Goal: Task Accomplishment & Management: Manage account settings

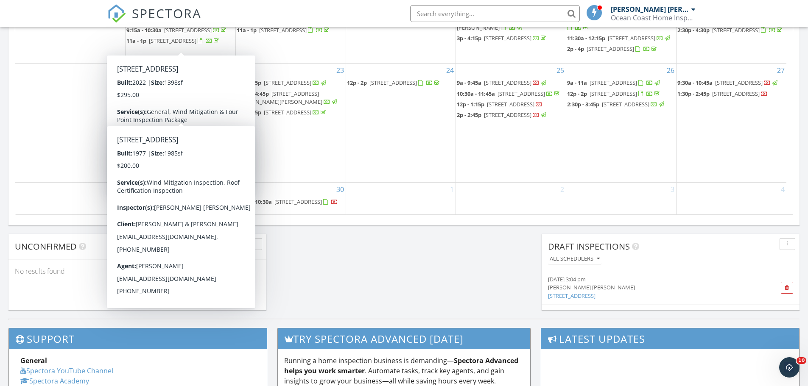
scroll to position [551, 0]
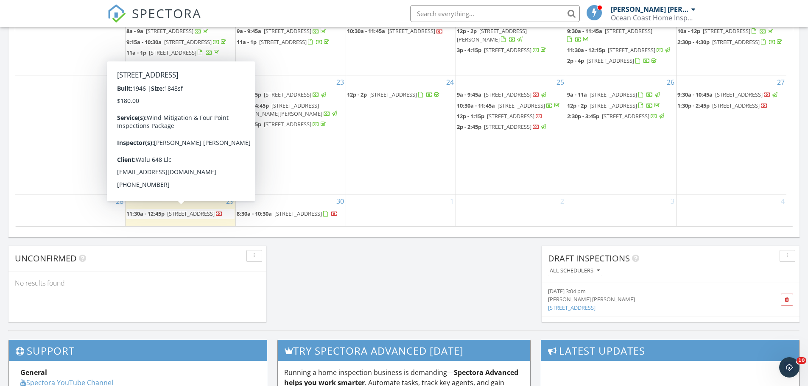
click at [176, 214] on span "[STREET_ADDRESS]" at bounding box center [190, 214] width 47 height 8
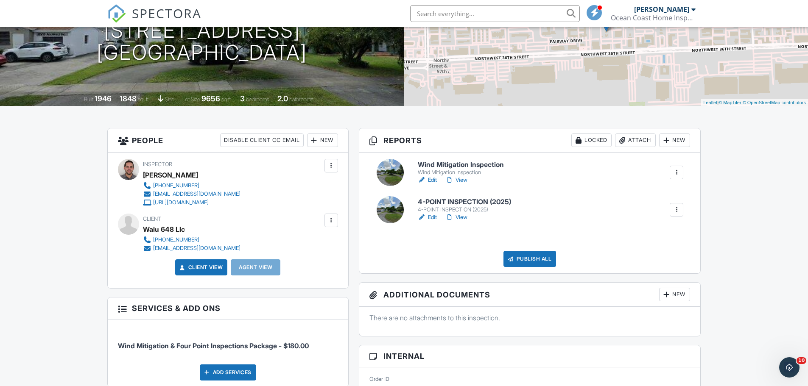
scroll to position [127, 0]
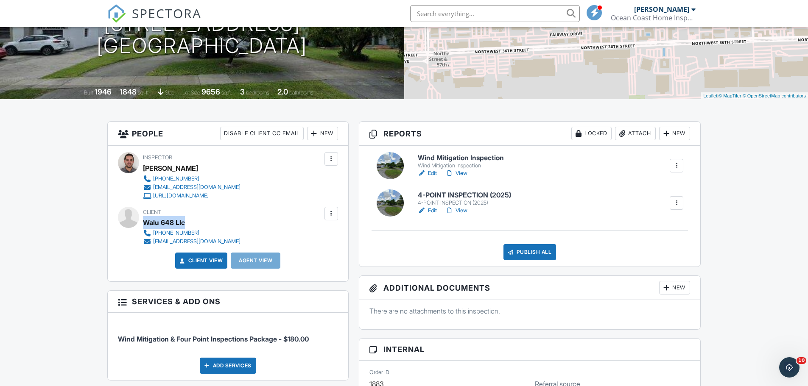
drag, startPoint x: 143, startPoint y: 222, endPoint x: 198, endPoint y: 220, distance: 54.7
click at [198, 220] on div "Walu 648 Llc" at bounding box center [195, 222] width 104 height 13
copy div "Walu 648 Llc"
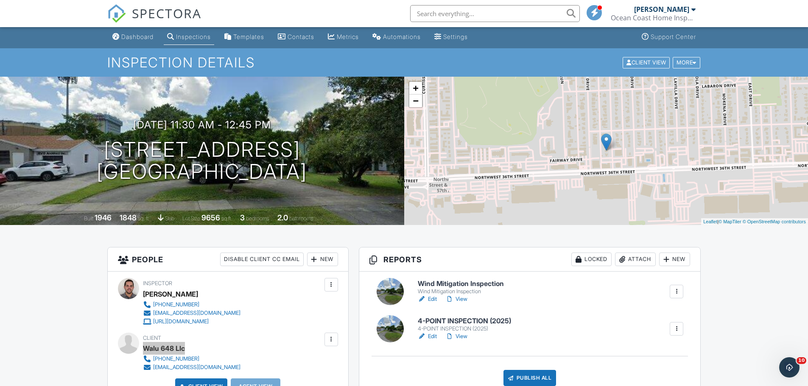
scroll to position [0, 0]
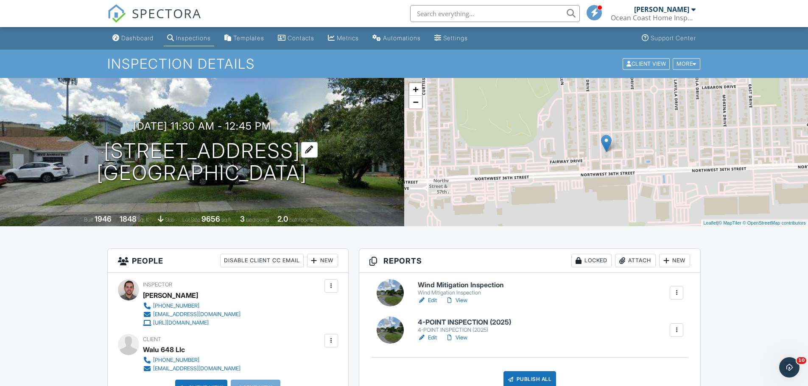
click at [158, 175] on h1 "[STREET_ADDRESS] [GEOGRAPHIC_DATA]" at bounding box center [202, 162] width 210 height 45
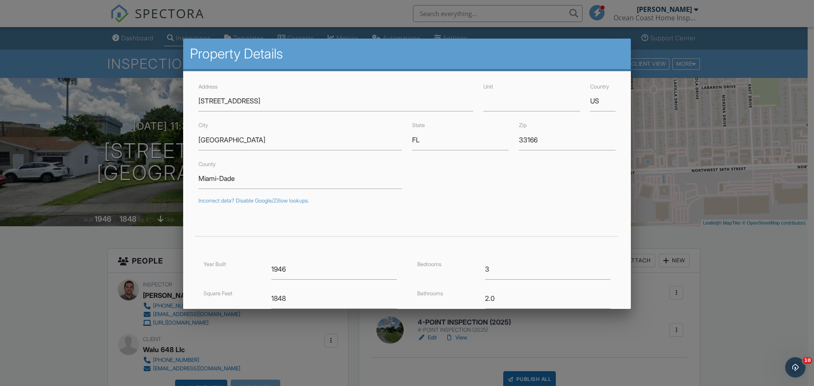
click at [72, 115] on div at bounding box center [407, 199] width 814 height 483
